Goal: Task Accomplishment & Management: Use online tool/utility

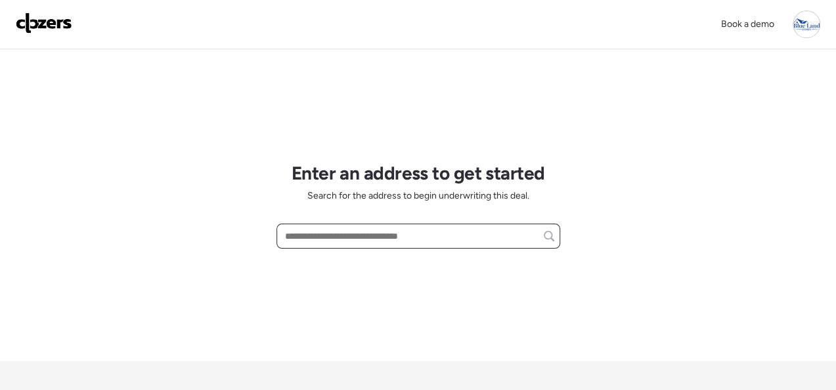
click at [369, 239] on input "text" at bounding box center [419, 236] width 272 height 18
paste input "**********"
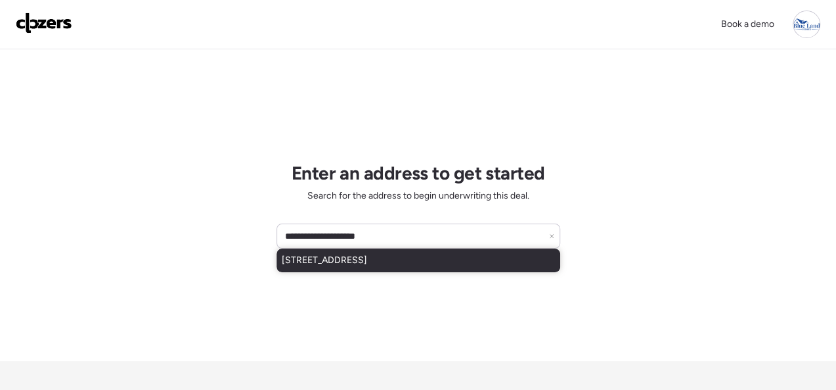
click at [332, 261] on span "[STREET_ADDRESS]" at bounding box center [324, 260] width 85 height 13
type input "**********"
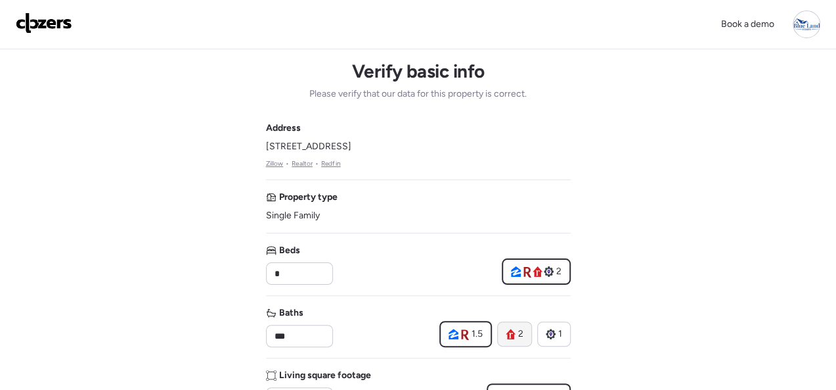
click at [518, 329] on span "2" at bounding box center [520, 333] width 5 height 13
type input "*"
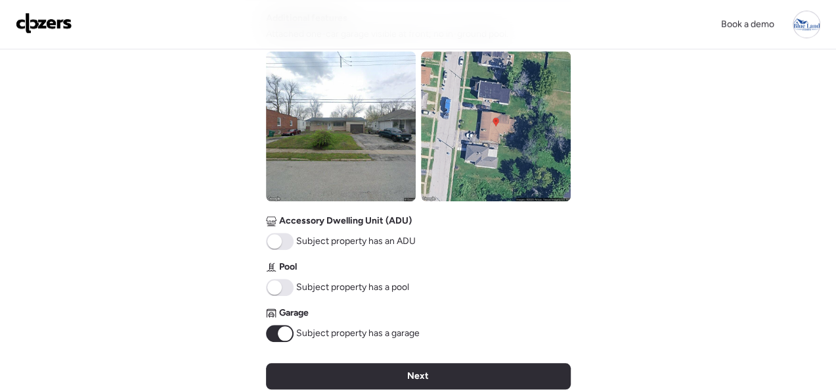
scroll to position [591, 0]
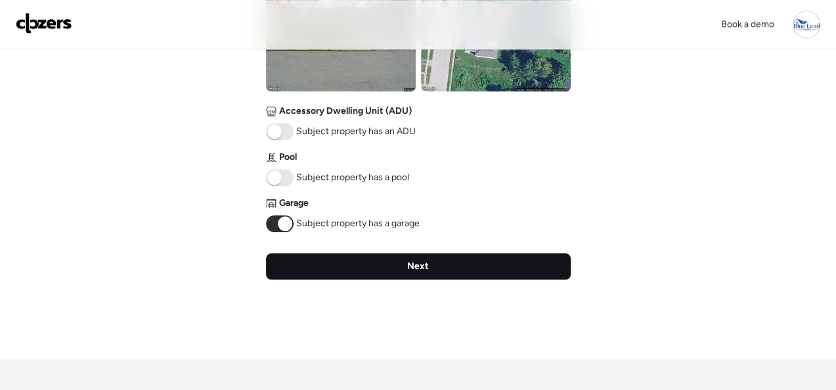
click at [436, 265] on div "Next" at bounding box center [418, 266] width 305 height 26
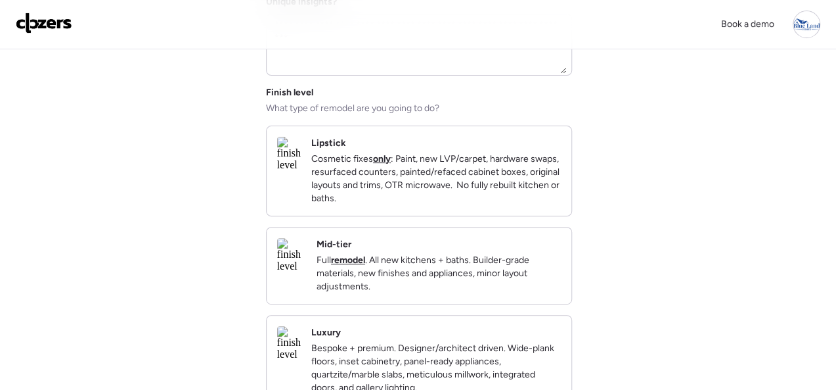
scroll to position [131, 0]
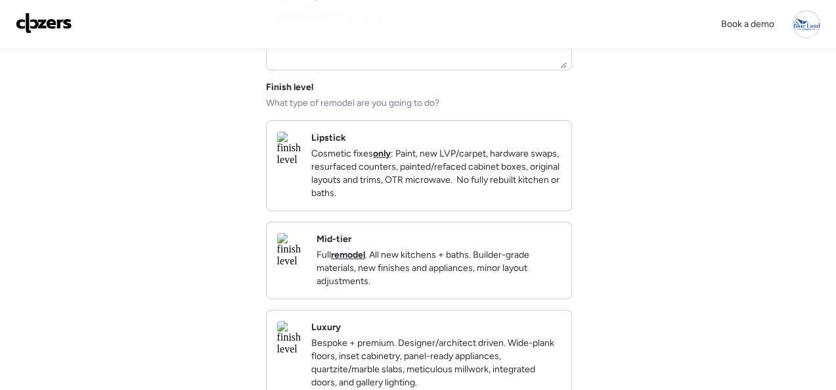
click at [537, 138] on div "Lipstick Cosmetic fixes only : Paint, new LVP/carpet, hardware swaps, resurface…" at bounding box center [436, 165] width 250 height 68
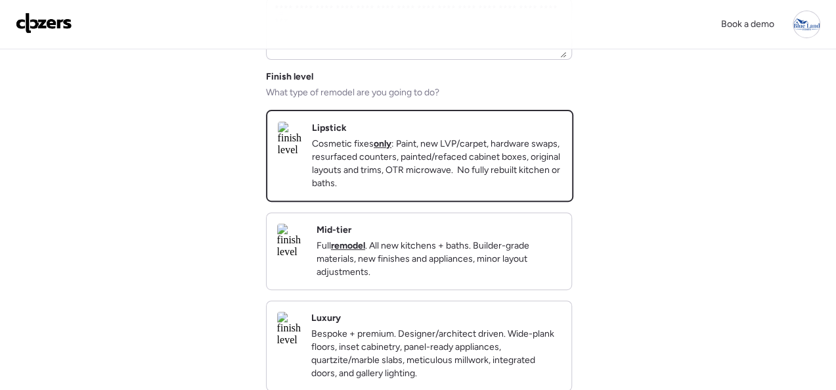
scroll to position [394, 0]
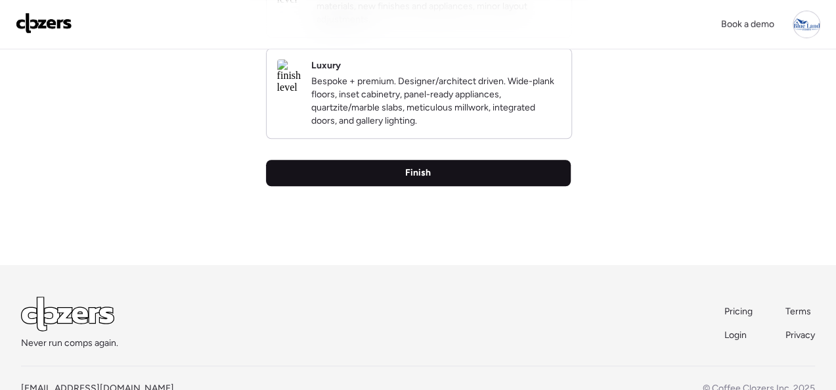
click at [405, 186] on div "Finish" at bounding box center [418, 173] width 305 height 26
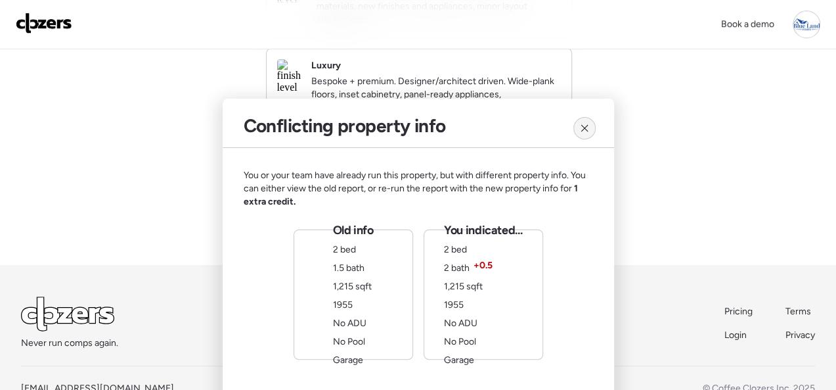
click at [582, 129] on icon at bounding box center [585, 128] width 11 height 11
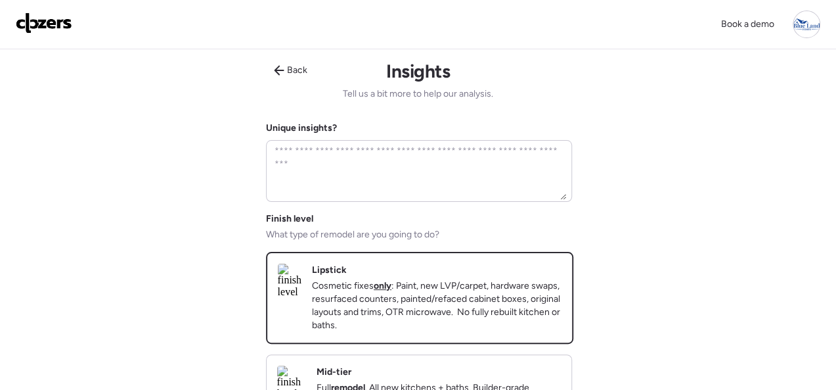
scroll to position [0, 0]
click at [281, 70] on icon at bounding box center [279, 71] width 10 height 10
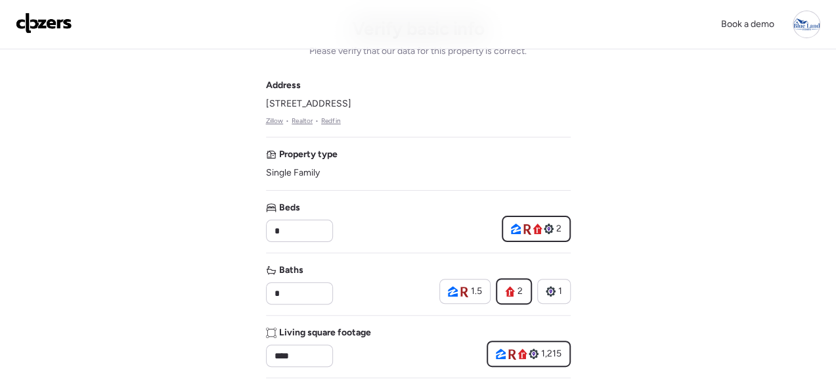
scroll to position [66, 0]
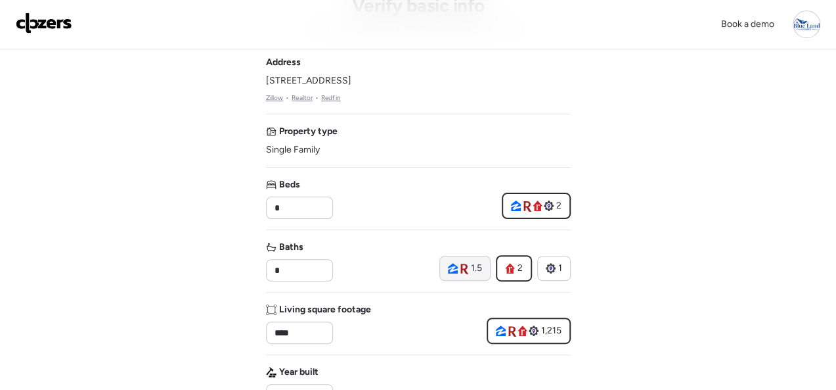
click at [457, 270] on icon at bounding box center [453, 268] width 10 height 11
type input "***"
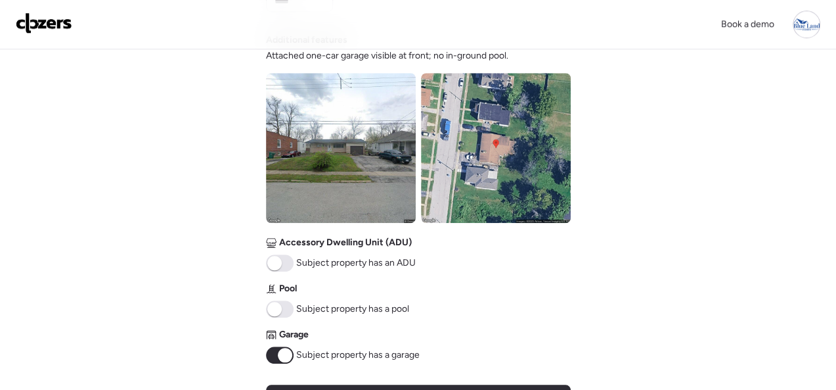
scroll to position [721, 0]
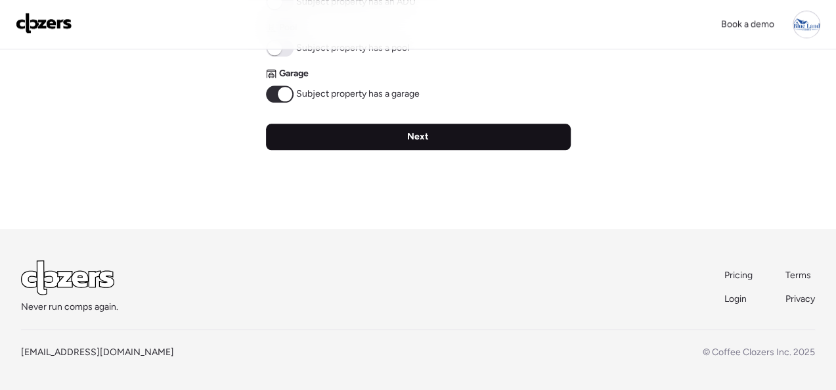
click at [404, 145] on div "Next" at bounding box center [418, 137] width 305 height 26
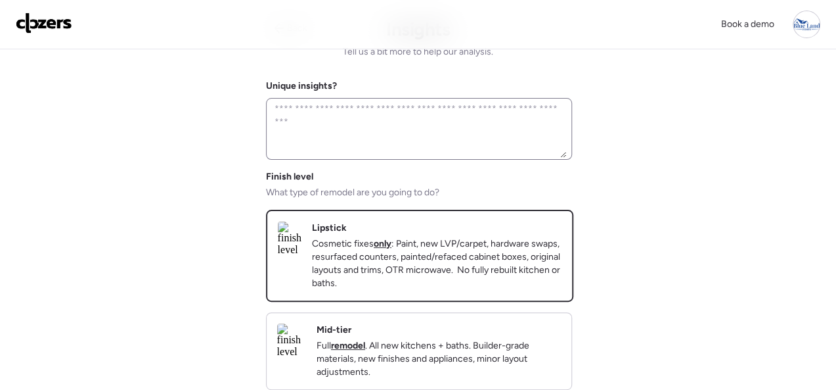
scroll to position [0, 0]
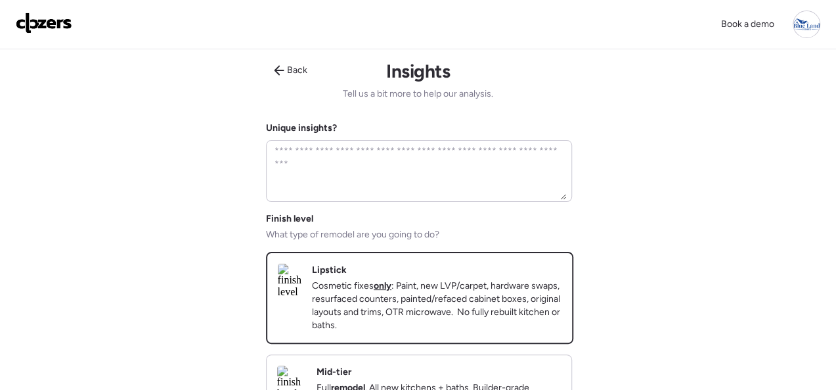
click at [547, 267] on div "Lipstick Cosmetic fixes only : Paint, new LVP/carpet, hardware swaps, resurface…" at bounding box center [437, 297] width 250 height 68
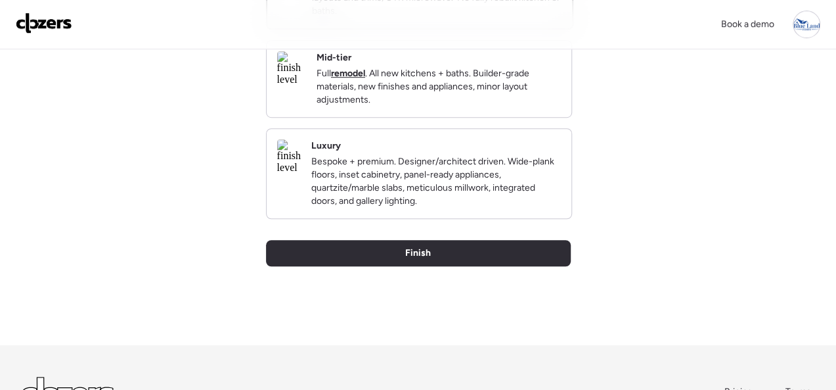
scroll to position [329, 0]
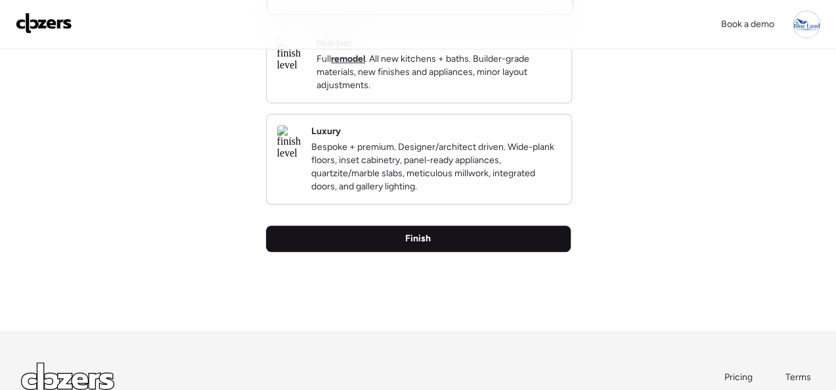
click at [417, 245] on span "Finish" at bounding box center [418, 238] width 26 height 13
